Goal: Submit feedback/report problem: Submit feedback/report problem

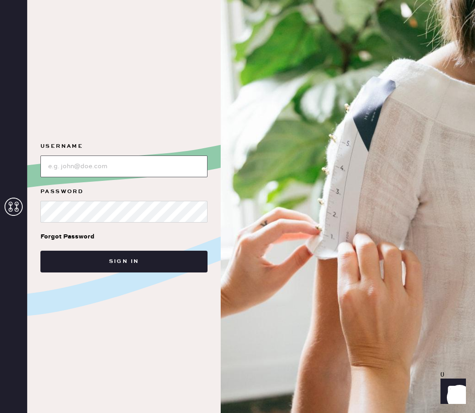
click at [85, 174] on input "loginName" at bounding box center [123, 167] width 167 height 22
type input "[PERSON_NAME][EMAIL_ADDRESS][PERSON_NAME][DOMAIN_NAME]"
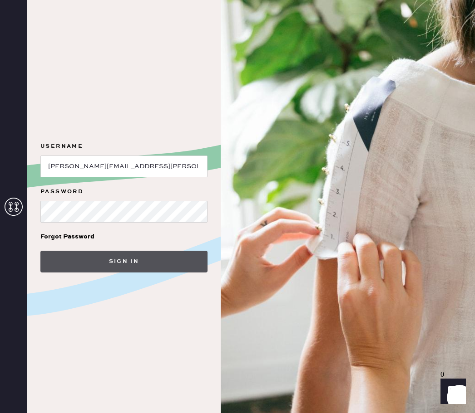
click at [122, 259] on button "Sign in" at bounding box center [123, 262] width 167 height 22
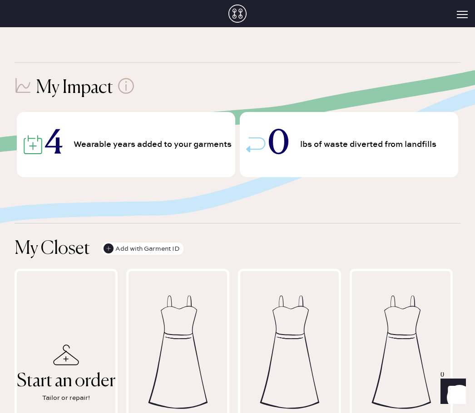
scroll to position [246, 0]
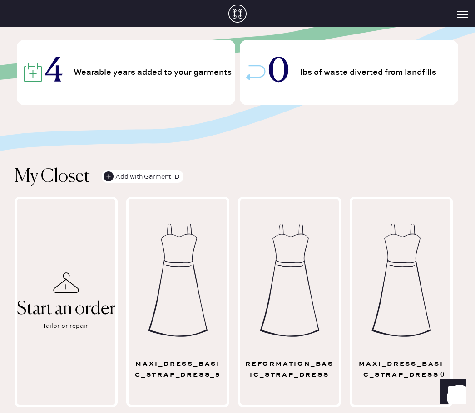
click at [457, 389] on icon "Show" at bounding box center [452, 391] width 10 height 11
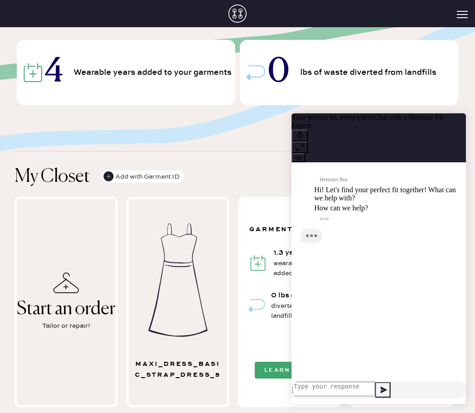
scroll to position [0, 0]
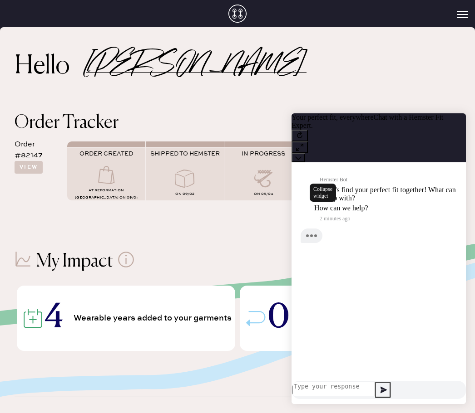
click at [301, 155] on icon at bounding box center [298, 158] width 6 height 6
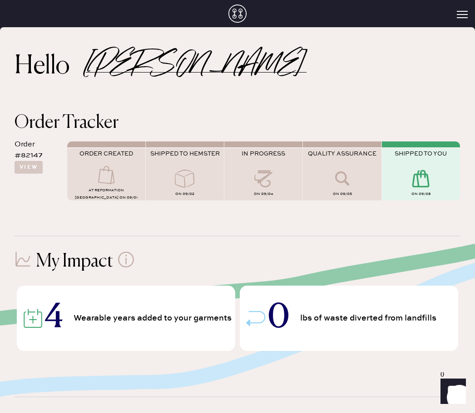
click at [445, 404] on div "0 Launch Front Chat" at bounding box center [452, 388] width 25 height 34
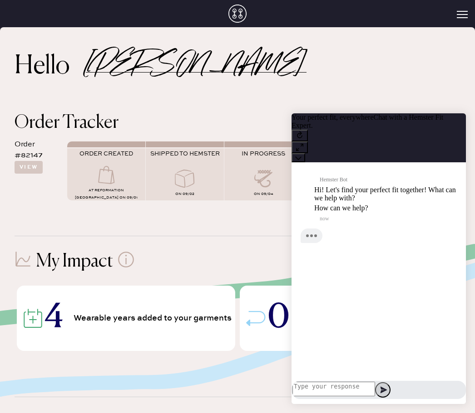
scroll to position [0, 0]
click at [375, 388] on textarea at bounding box center [333, 389] width 83 height 15
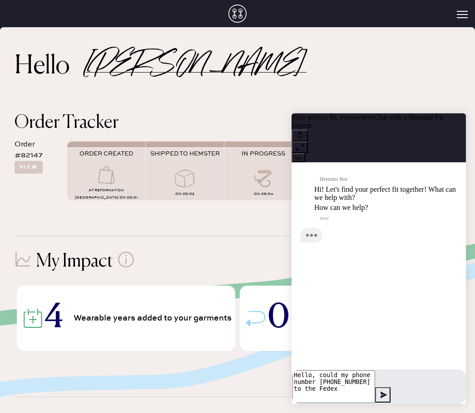
click at [355, 381] on textarea "Hello, could my phone number [PHONE_NUMBER] to the Fedex" at bounding box center [333, 387] width 83 height 33
click at [375, 390] on textarea "Hello, could my phone number ([PHONE_NUMBER]) and apartment number (D103) pleas…" at bounding box center [333, 387] width 83 height 33
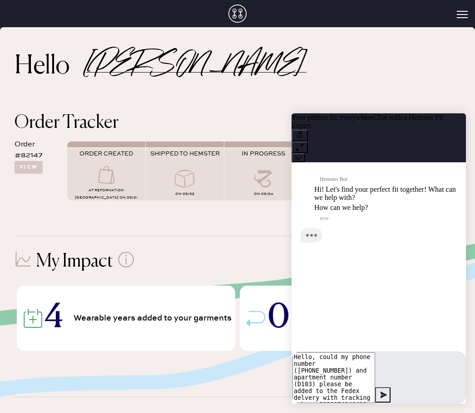
click at [317, 381] on textarea "Hello, could my phone number ([PHONE_NUMBER]) and apartment number (D103) pleas…" at bounding box center [333, 378] width 83 height 51
click at [375, 380] on textarea "Hello, could my phone number ([PHONE_NUMBER]) and apartment number (D103) pleas…" at bounding box center [333, 378] width 83 height 51
type textarea "Hello, could my phone number ([PHONE_NUMBER]) and apartment number (D103) pleas…"
click at [375, 389] on textarea "Hello, could my phone number ([PHONE_NUMBER]) and apartment number (D103) pleas…" at bounding box center [333, 378] width 83 height 51
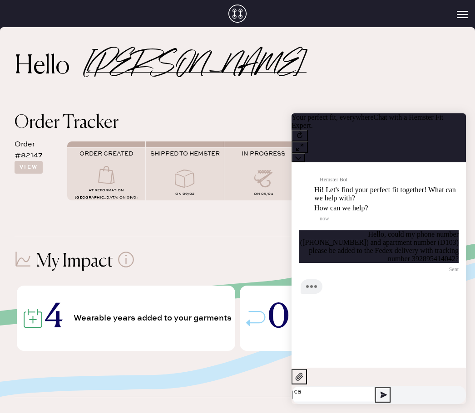
type textarea "c"
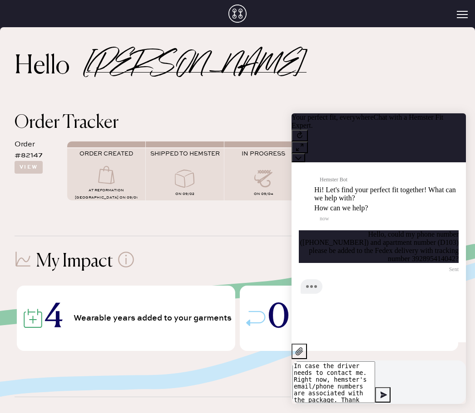
type textarea "In case the driver needs to contact me. Right now, hemster's email/phone number…"
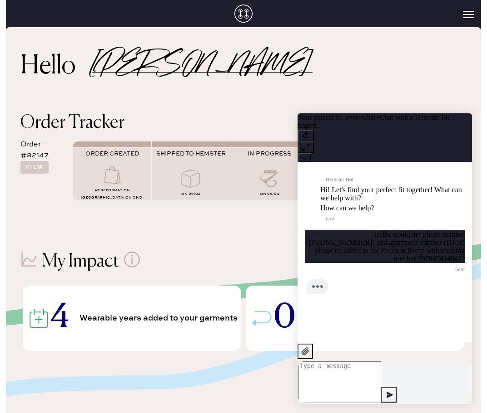
scroll to position [30, 0]
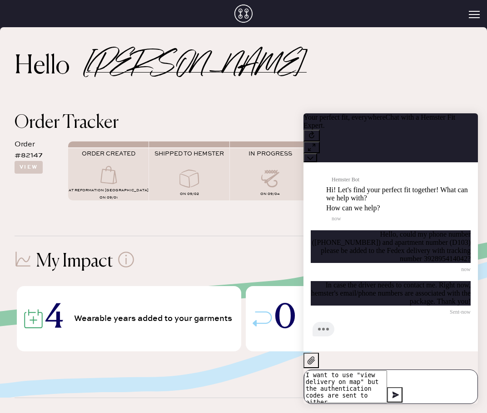
paste textarea "[EMAIL_ADDRESS][DOMAIN_NAME]"
paste textarea "SMS Text (+1******2289)"
type textarea "I want to use "view delivery on map" but the authentication codes are sent to e…"
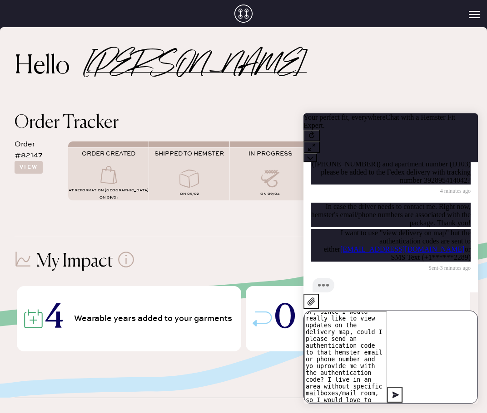
scroll to position [14, 0]
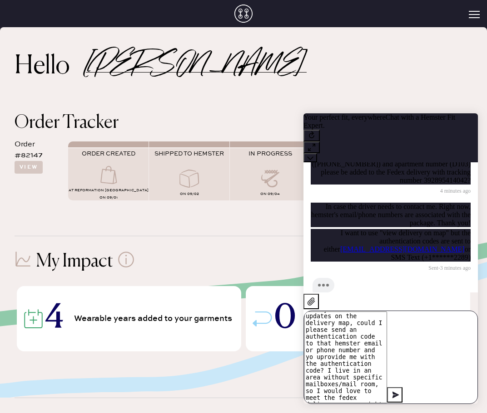
type textarea "Or, since I would really like to view updates on the delivery map, could I plea…"
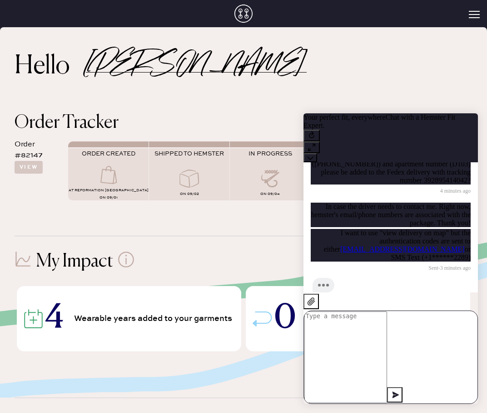
scroll to position [212, 0]
